Goal: Task Accomplishment & Management: Complete application form

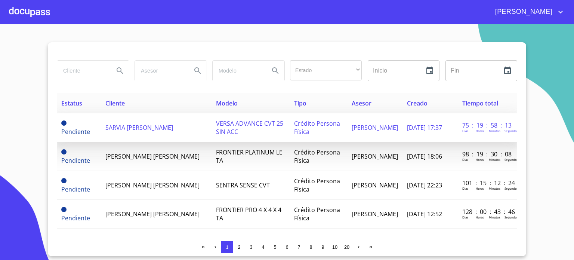
click at [153, 126] on span "SARVIA [PERSON_NAME]" at bounding box center [139, 127] width 68 height 8
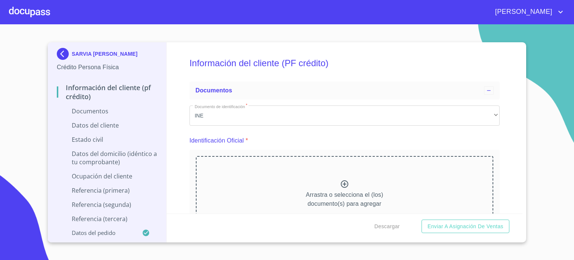
click at [424, 166] on div "Arrastra o selecciona el (los) documento(s) para agregar" at bounding box center [345, 194] width 298 height 76
click at [43, 6] on div at bounding box center [29, 12] width 41 height 24
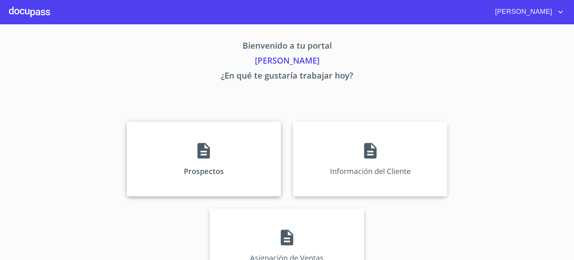
click at [188, 147] on div "Prospectos" at bounding box center [204, 159] width 154 height 75
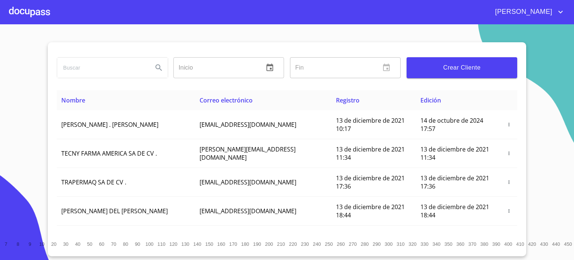
click at [127, 71] on input "search" at bounding box center [102, 68] width 90 height 20
type input "SARVIA"
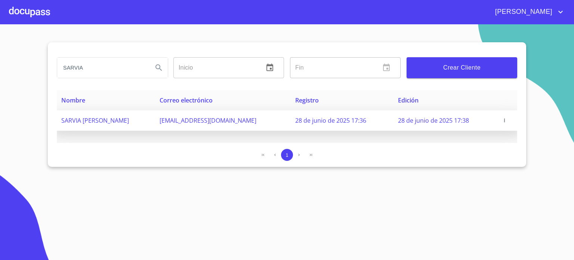
click at [129, 119] on span "SARVIA [PERSON_NAME]" at bounding box center [95, 120] width 68 height 8
click at [505, 119] on icon "button" at bounding box center [504, 120] width 5 height 5
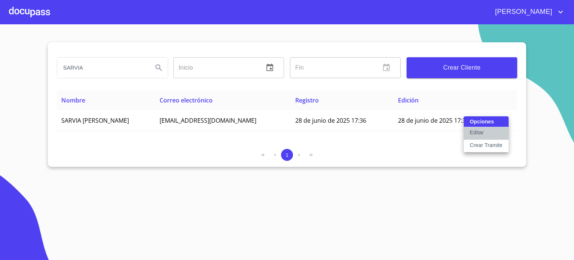
click at [479, 130] on p "Editar" at bounding box center [477, 132] width 14 height 7
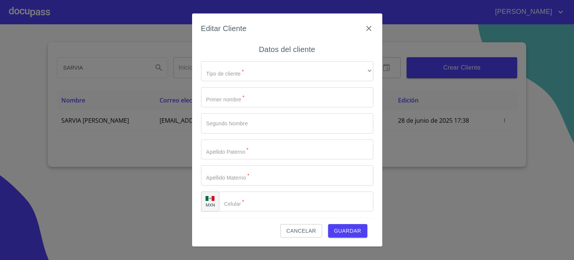
type input "SARVIA"
type input "SIMEI"
type input "SALGADO"
type input "FLORES"
type input "[PHONE_NUMBER]"
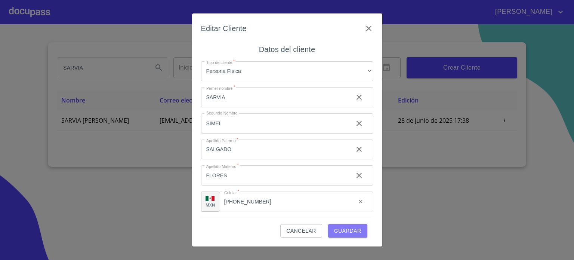
click at [354, 233] on span "Guardar" at bounding box center [347, 230] width 27 height 9
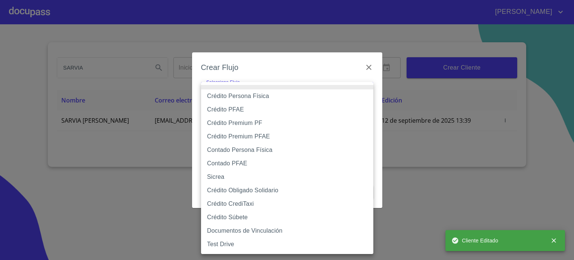
click at [303, 97] on body "[PERSON_NAME] Inicio ​ Fin ​ Crear Cliente Nombre Correo electrónico Registro E…" at bounding box center [287, 130] width 574 height 260
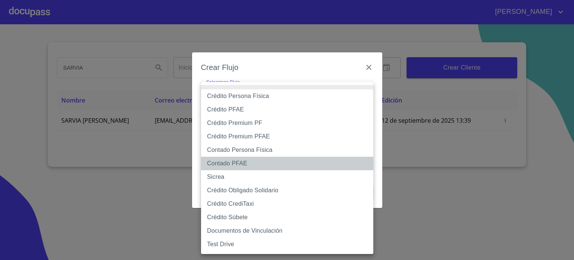
click at [262, 163] on li "Contado PFAE" at bounding box center [287, 163] width 172 height 13
type input "61b132db9b8c202ad59e0ea1"
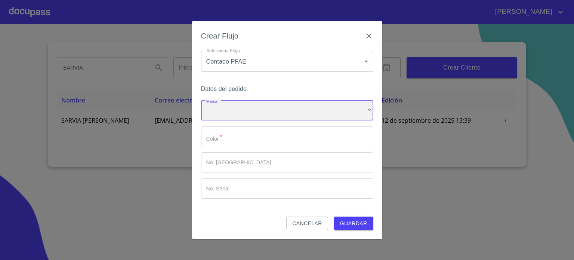
click at [283, 107] on div "​" at bounding box center [287, 110] width 172 height 20
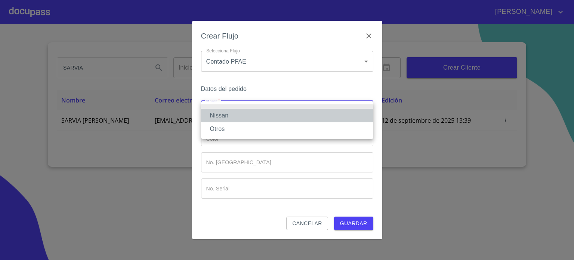
click at [281, 110] on li "Nissan" at bounding box center [287, 115] width 172 height 13
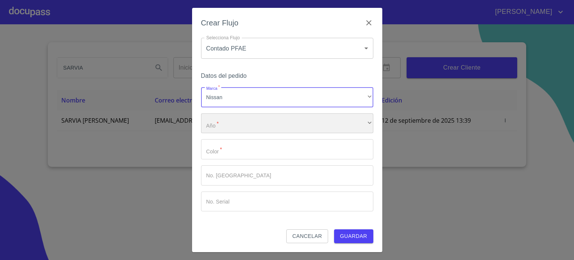
click at [277, 117] on div "​" at bounding box center [287, 123] width 172 height 20
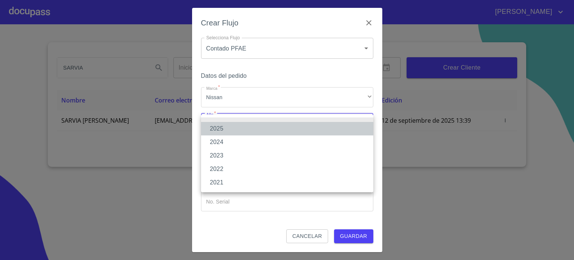
click at [269, 128] on li "2025" at bounding box center [287, 128] width 172 height 13
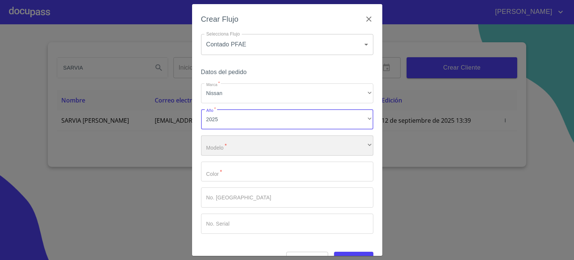
click at [265, 145] on div "​" at bounding box center [287, 145] width 172 height 20
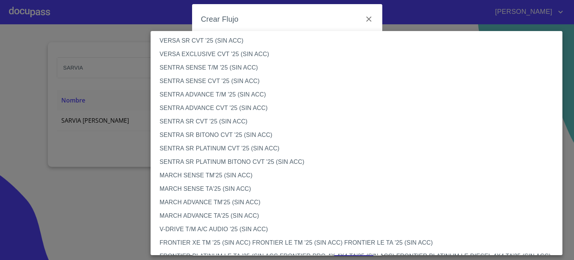
scroll to position [394, 0]
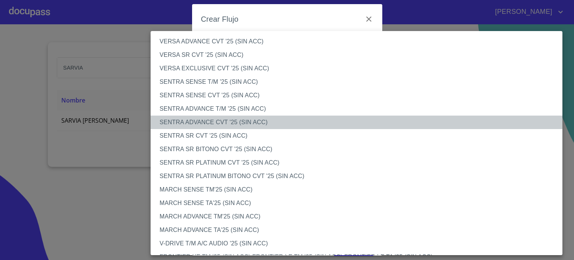
click at [258, 121] on li "SENTRA ADVANCE CVT '25 (SIN ACC)" at bounding box center [360, 122] width 418 height 13
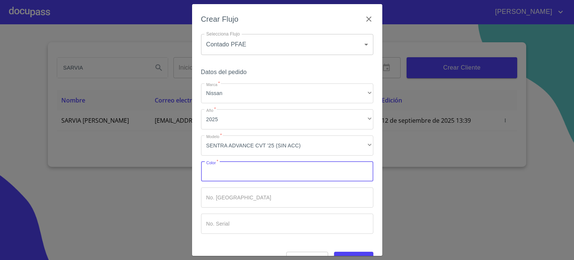
click at [249, 175] on input "Marca   *" at bounding box center [287, 172] width 172 height 20
type input "ROJO"
click at [422, 216] on div "Crear Flujo Selecciona Flujo Contado PFAE 61b132db9b8c202ad59e0ea1 Selecciona F…" at bounding box center [287, 130] width 574 height 260
click at [350, 254] on span "Guardar" at bounding box center [353, 258] width 27 height 9
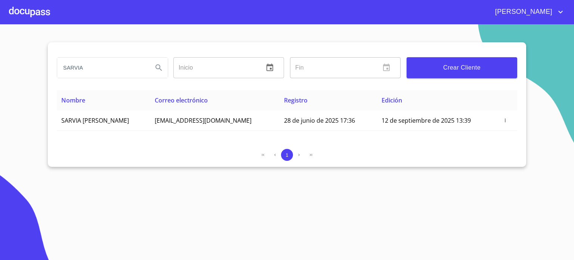
click at [37, 11] on div at bounding box center [29, 12] width 41 height 24
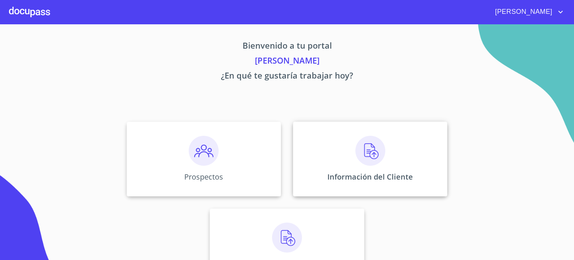
click at [357, 158] on img at bounding box center [371, 151] width 30 height 30
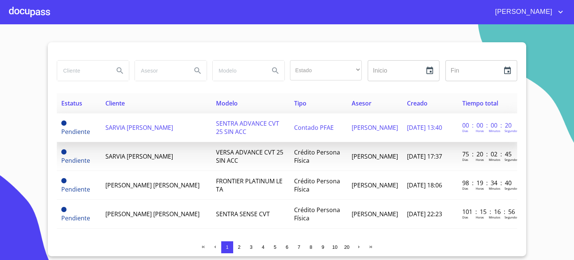
click at [274, 127] on td "SENTRA ADVANCE CVT 25 SIN ACC" at bounding box center [251, 127] width 78 height 29
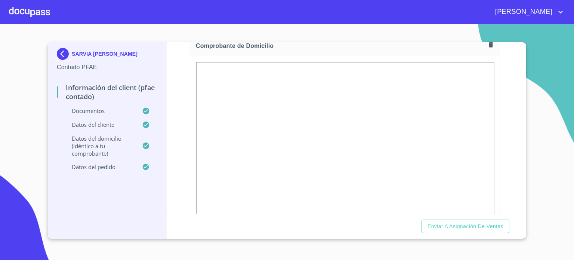
scroll to position [395, 0]
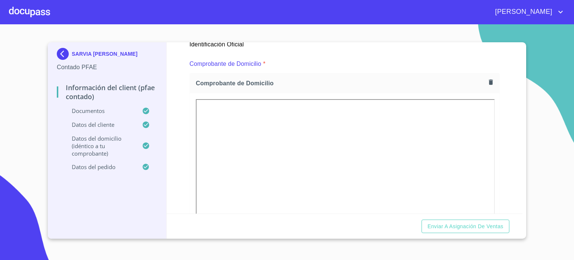
click at [488, 79] on icon "button" at bounding box center [491, 82] width 7 height 7
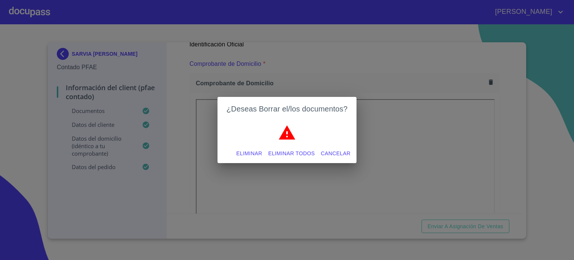
click at [287, 154] on span "Eliminar todos" at bounding box center [291, 153] width 47 height 9
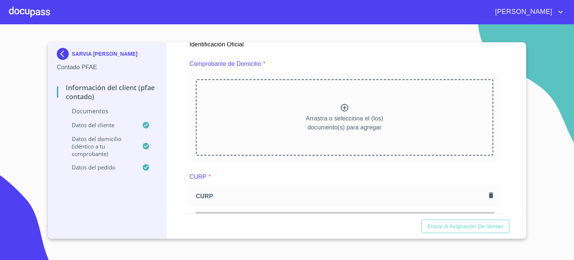
click at [340, 103] on icon at bounding box center [344, 107] width 9 height 9
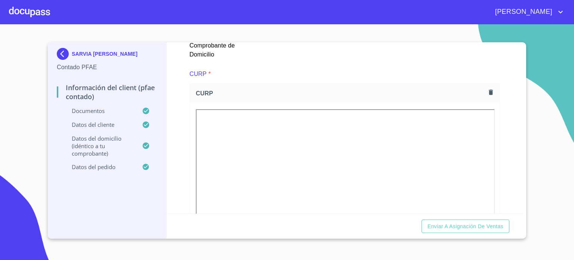
scroll to position [692, 0]
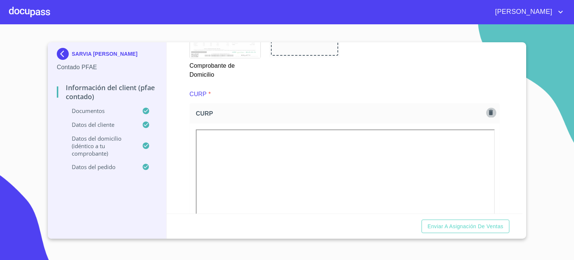
click at [488, 109] on icon "button" at bounding box center [491, 112] width 7 height 7
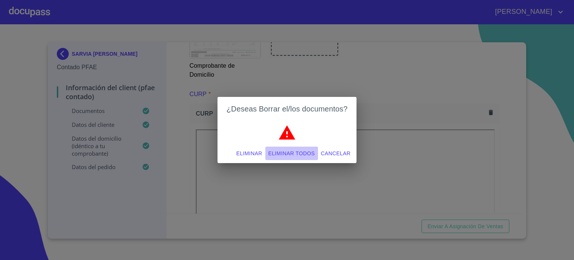
click at [279, 154] on span "Eliminar todos" at bounding box center [291, 153] width 47 height 9
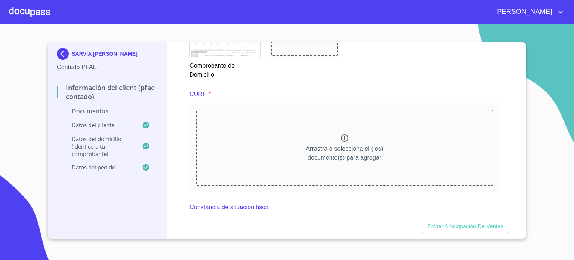
click at [342, 134] on icon at bounding box center [344, 137] width 7 height 7
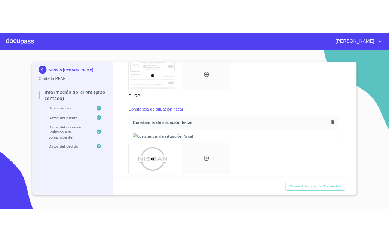
scroll to position [991, 0]
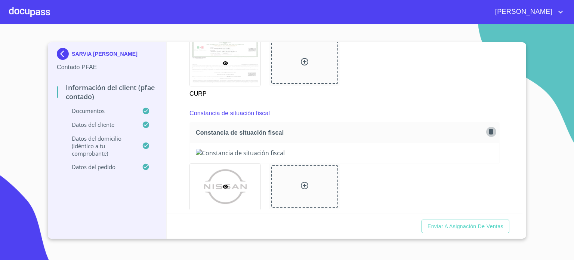
click at [489, 130] on icon "button" at bounding box center [491, 131] width 4 height 5
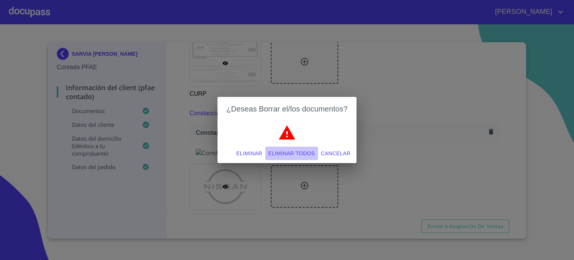
click at [274, 152] on span "Eliminar todos" at bounding box center [291, 153] width 47 height 9
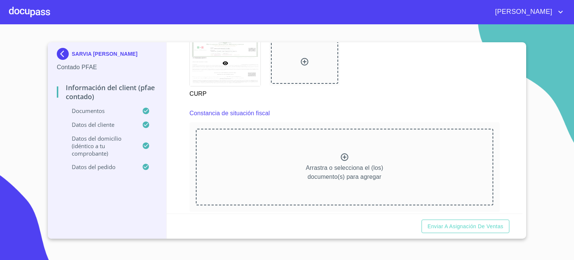
click at [340, 153] on icon at bounding box center [344, 157] width 9 height 9
click at [340, 155] on icon at bounding box center [344, 157] width 9 height 9
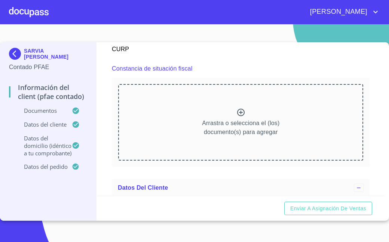
click at [236, 112] on icon at bounding box center [240, 112] width 9 height 9
click at [228, 109] on div "Arrastra o selecciona el (los) documento(s) para agregar" at bounding box center [240, 122] width 245 height 76
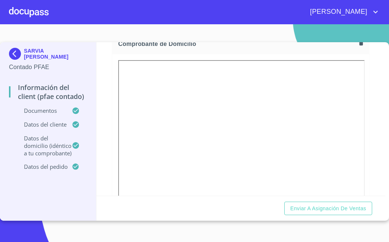
scroll to position [355, 0]
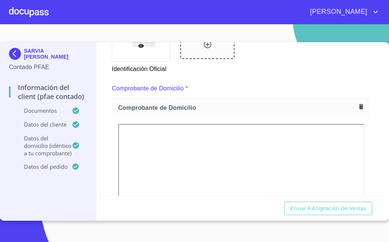
click at [359, 107] on icon "button" at bounding box center [361, 106] width 4 height 5
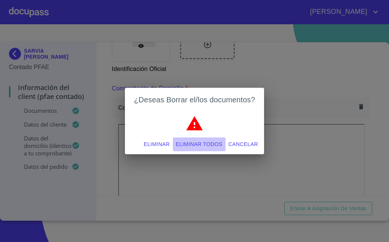
click at [196, 141] on span "Eliminar todos" at bounding box center [199, 144] width 47 height 9
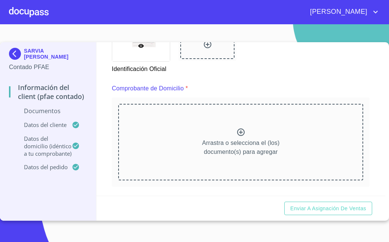
click at [240, 137] on div at bounding box center [240, 133] width 9 height 11
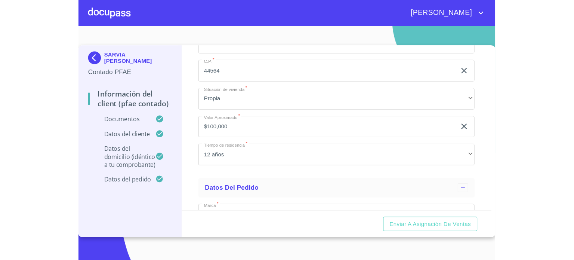
scroll to position [1990, 0]
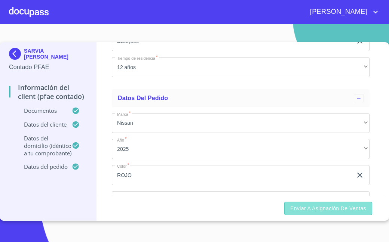
click at [316, 210] on span "Enviar a Asignación de Ventas" at bounding box center [328, 208] width 76 height 9
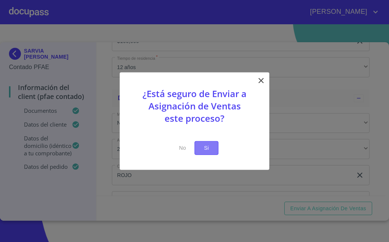
click at [207, 147] on span "Si" at bounding box center [206, 148] width 12 height 9
